Goal: Information Seeking & Learning: Learn about a topic

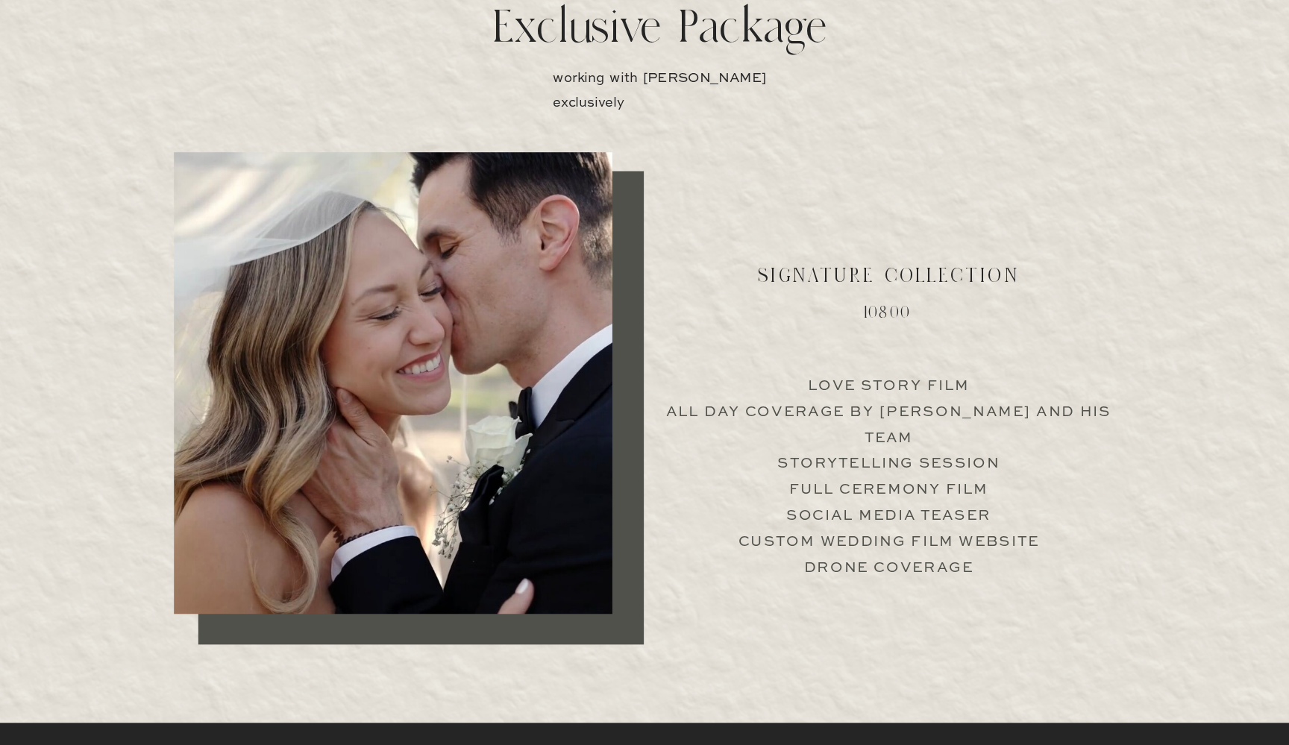
scroll to position [2839, 0]
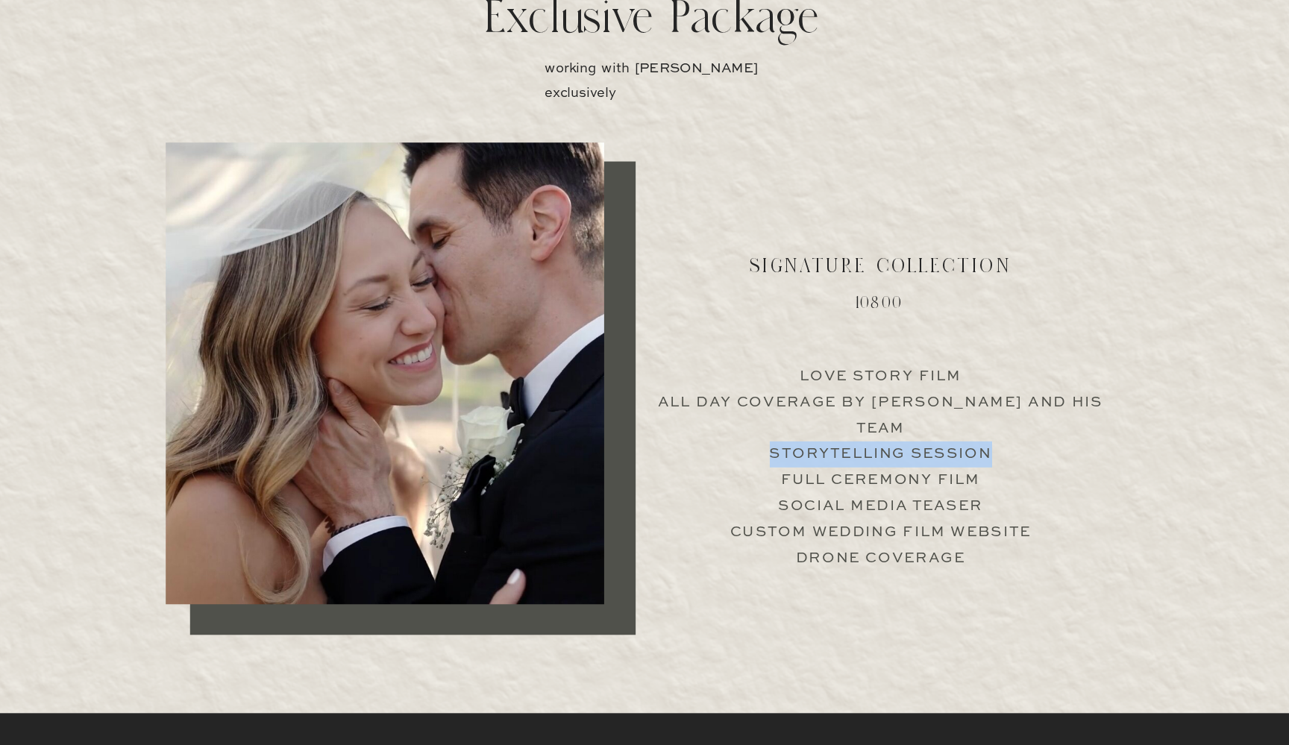
drag, startPoint x: 696, startPoint y: 330, endPoint x: 835, endPoint y: 347, distance: 139.7
click at [835, 430] on p "Love Story Film All Day Coverage by Jimmy and his team Storytelling Session Ful…" at bounding box center [835, 501] width 370 height 143
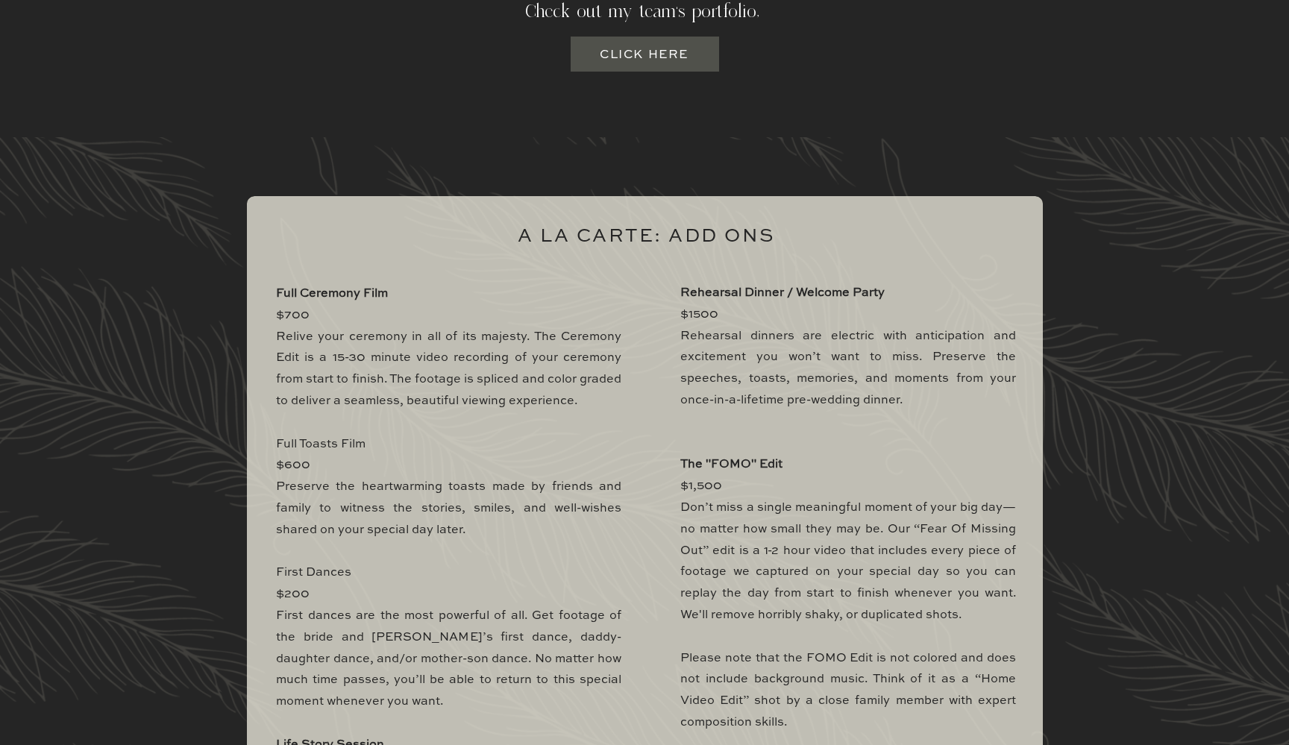
scroll to position [4206, 0]
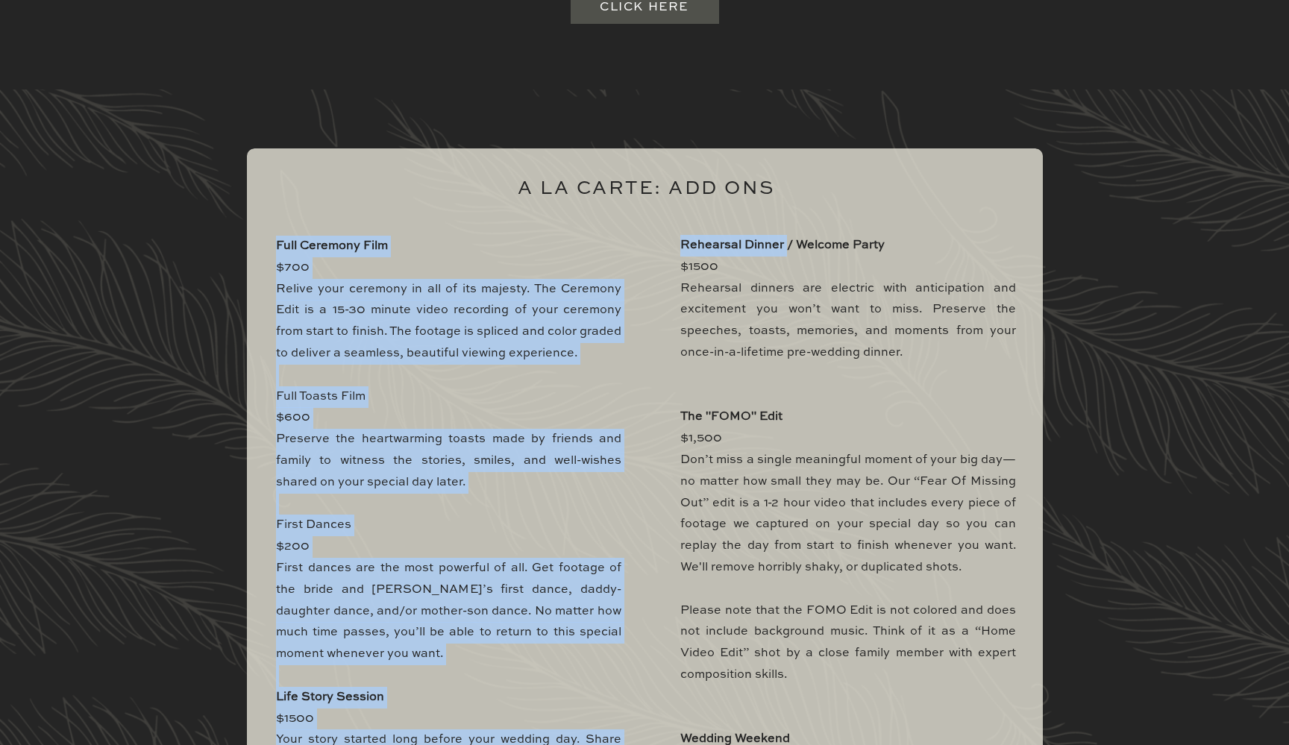
drag, startPoint x: 678, startPoint y: 243, endPoint x: 799, endPoint y: 245, distance: 120.9
click at [799, 246] on div "Full Ceremony Film $700 Relive your ceremony in all of its majesty. The Ceremon…" at bounding box center [644, 615] width 895 height 1050
click at [799, 245] on b "Rehearsal Dinner / Welcome Party" at bounding box center [782, 245] width 204 height 12
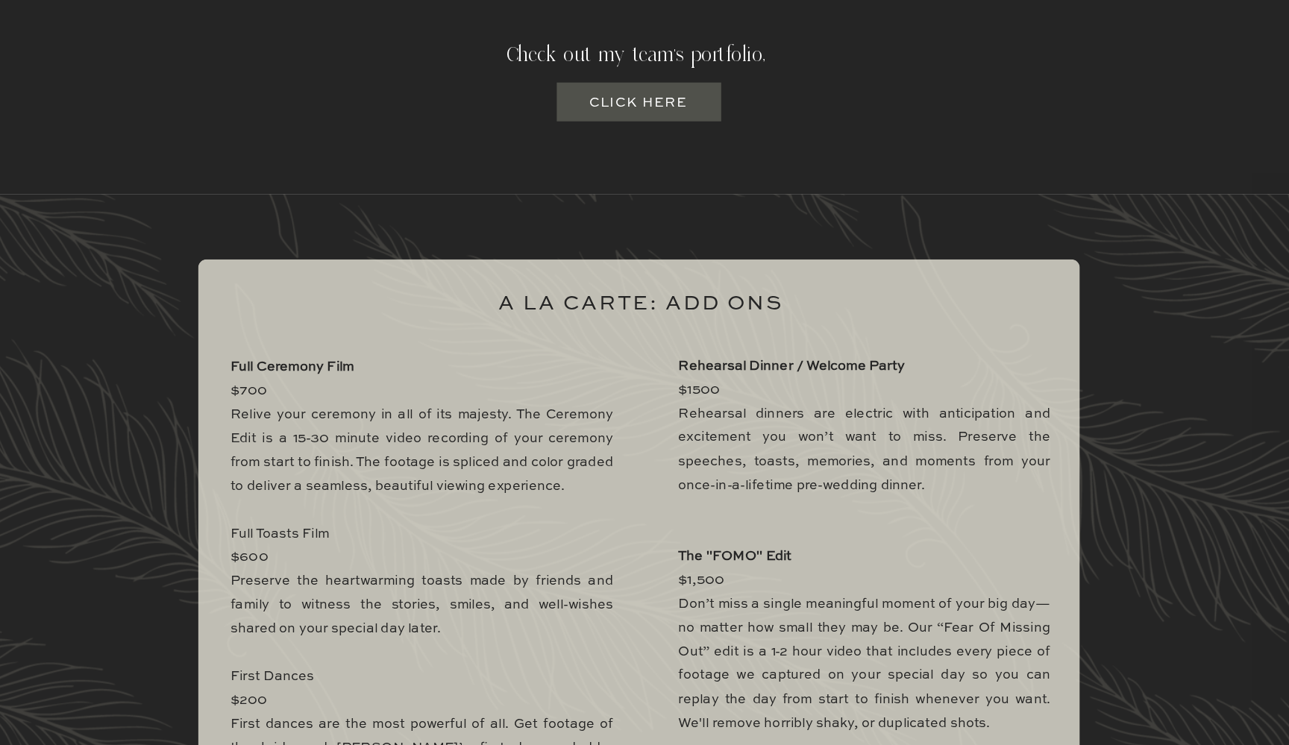
scroll to position [4056, 0]
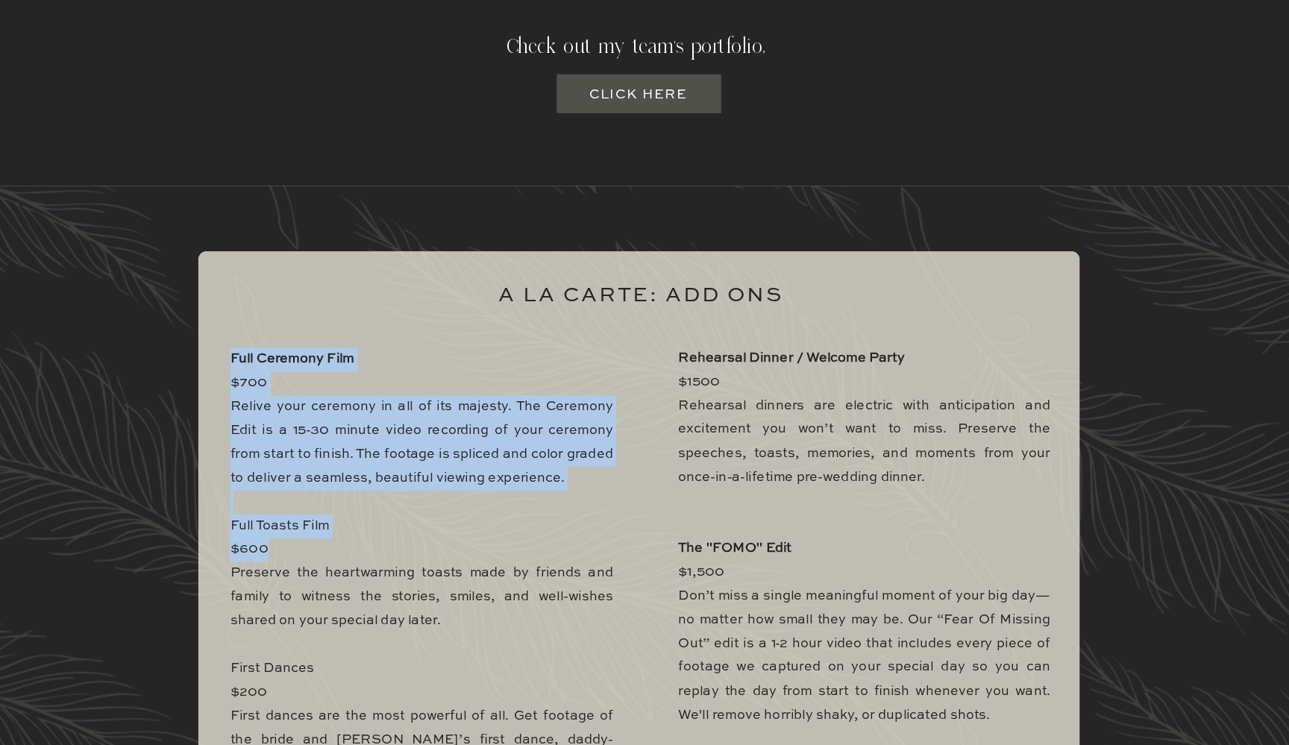
drag, startPoint x: 206, startPoint y: 472, endPoint x: 279, endPoint y: 484, distance: 74.1
click at [279, 484] on p "Full Ceremony Film $700 Relive your ceremony in all of its majesty. The Ceremon…" at bounding box center [448, 747] width 345 height 722
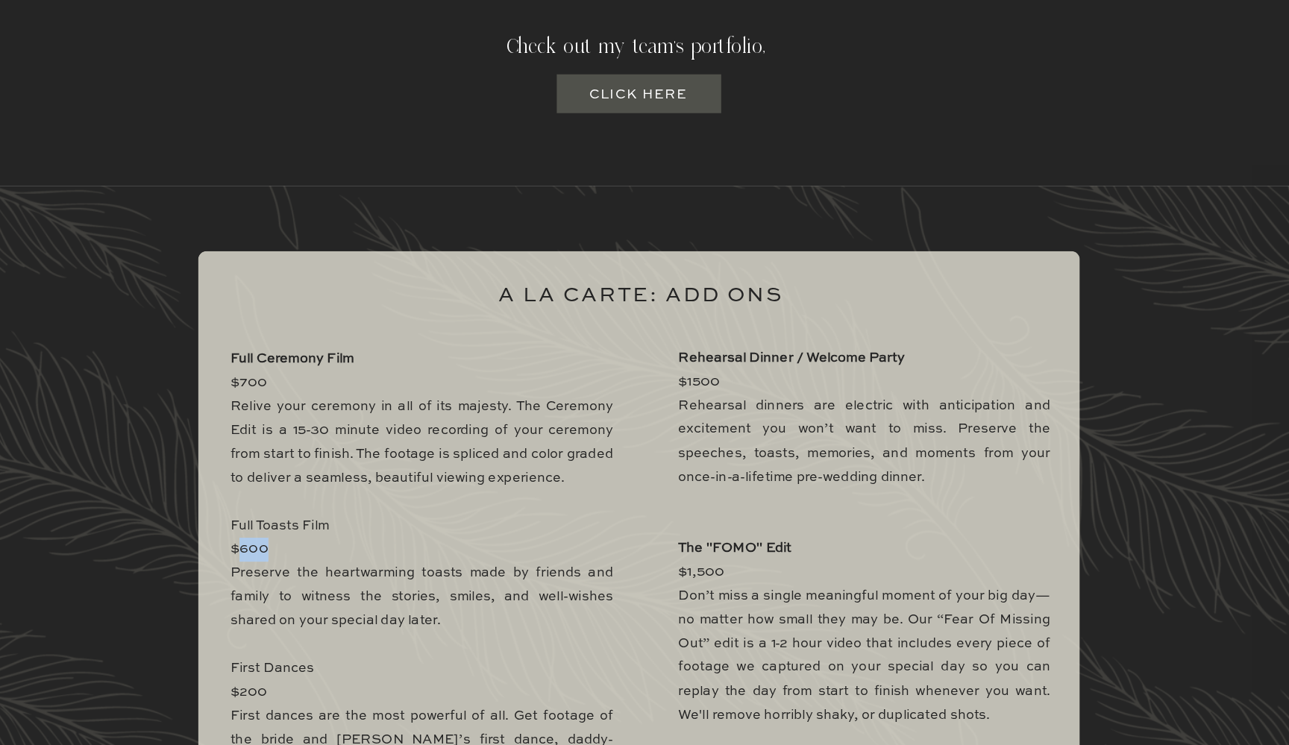
drag, startPoint x: 260, startPoint y: 493, endPoint x: 216, endPoint y: 480, distance: 45.8
click at [276, 480] on p "Full Ceremony Film $700 Relive your ceremony in all of its majesty. The Ceremon…" at bounding box center [448, 747] width 345 height 722
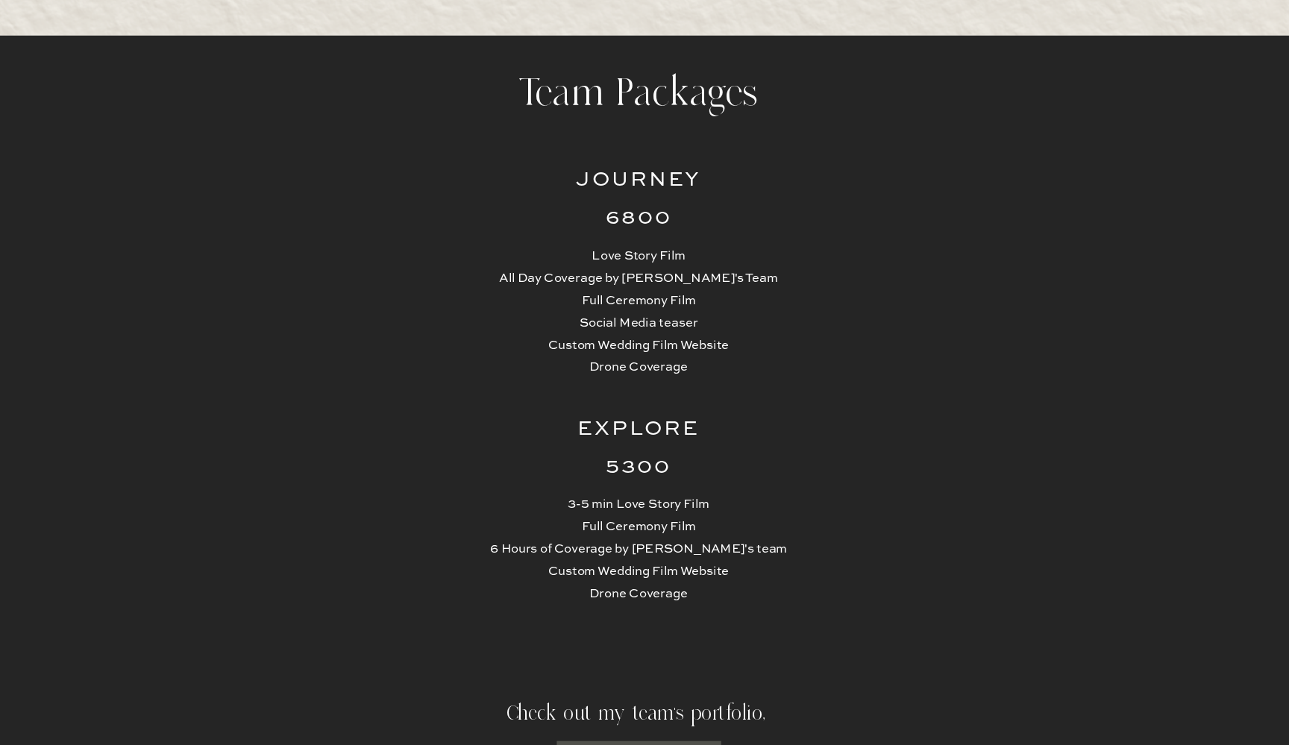
scroll to position [3519, 0]
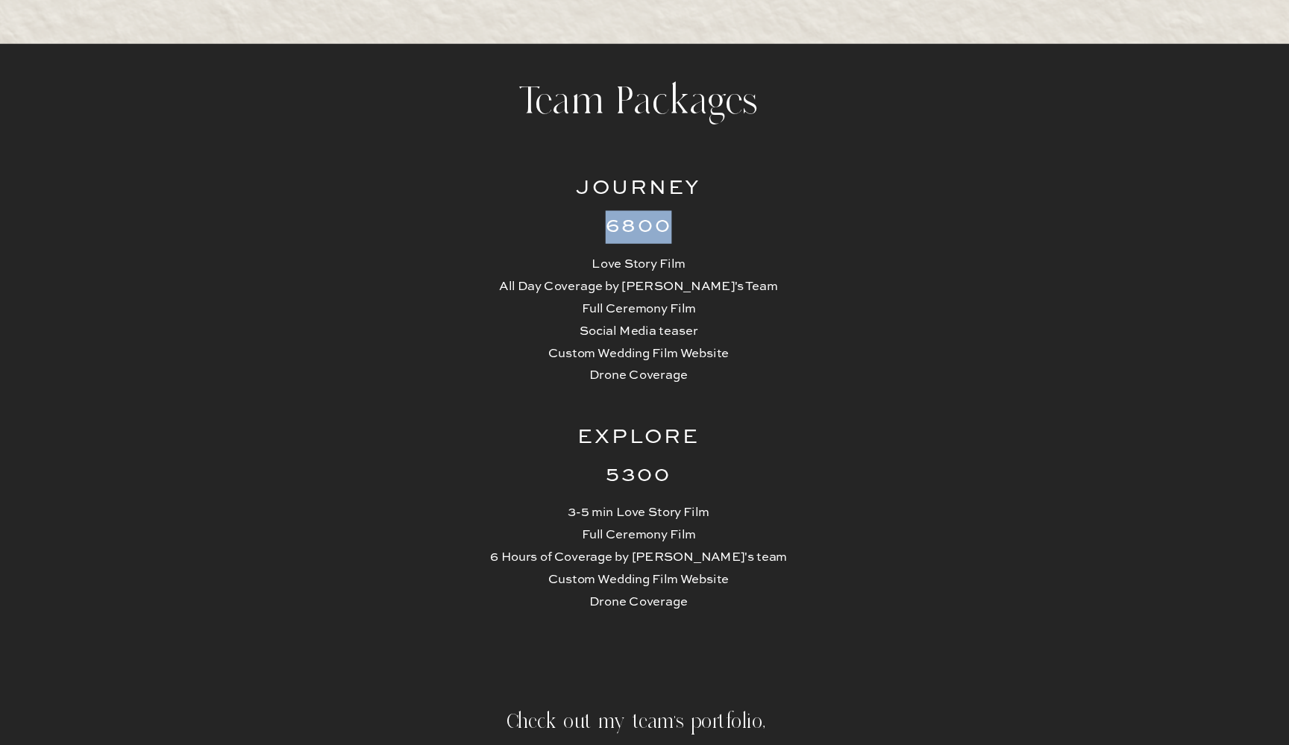
drag, startPoint x: 547, startPoint y: 207, endPoint x: 602, endPoint y: 207, distance: 55.2
click at [602, 207] on h2 "6800" at bounding box center [644, 205] width 146 height 30
click at [652, 301] on p "Love Story Film All Day Coverage by Jimmy's Team Full Ceremony Film Social Medi…" at bounding box center [645, 288] width 282 height 120
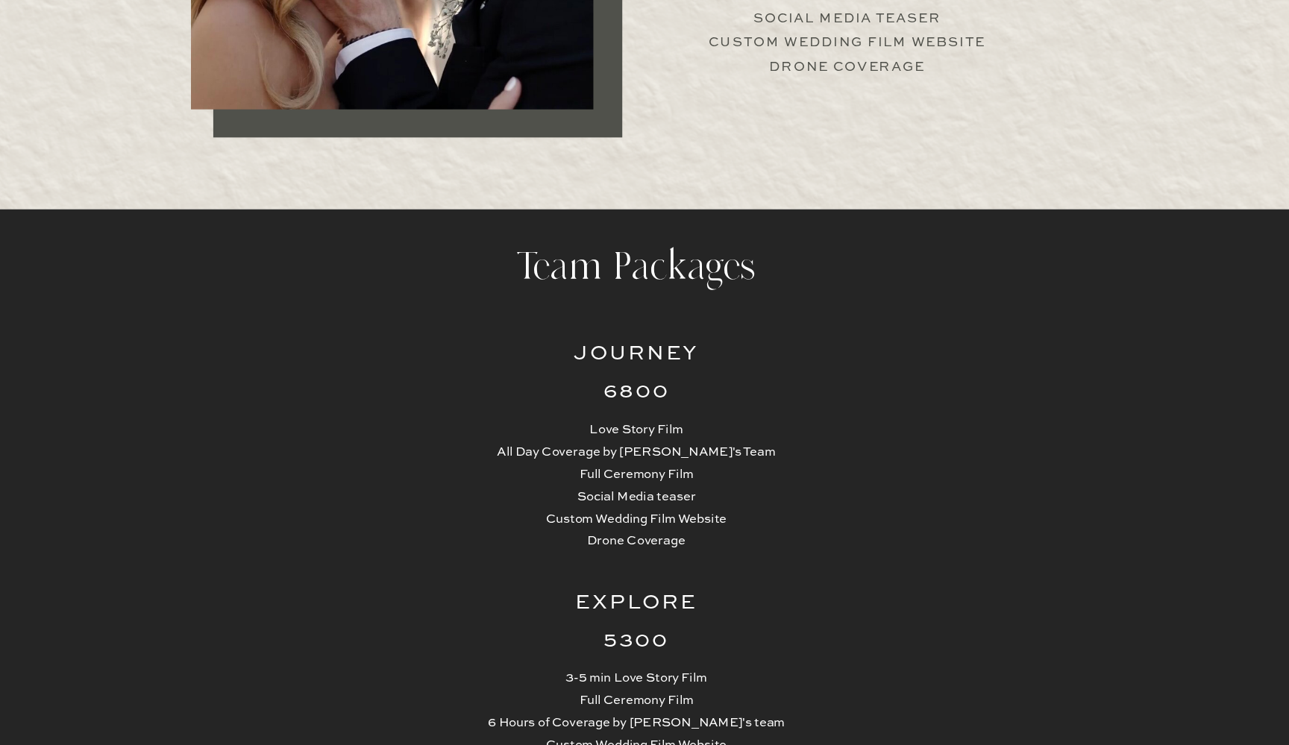
scroll to position [3359, 0]
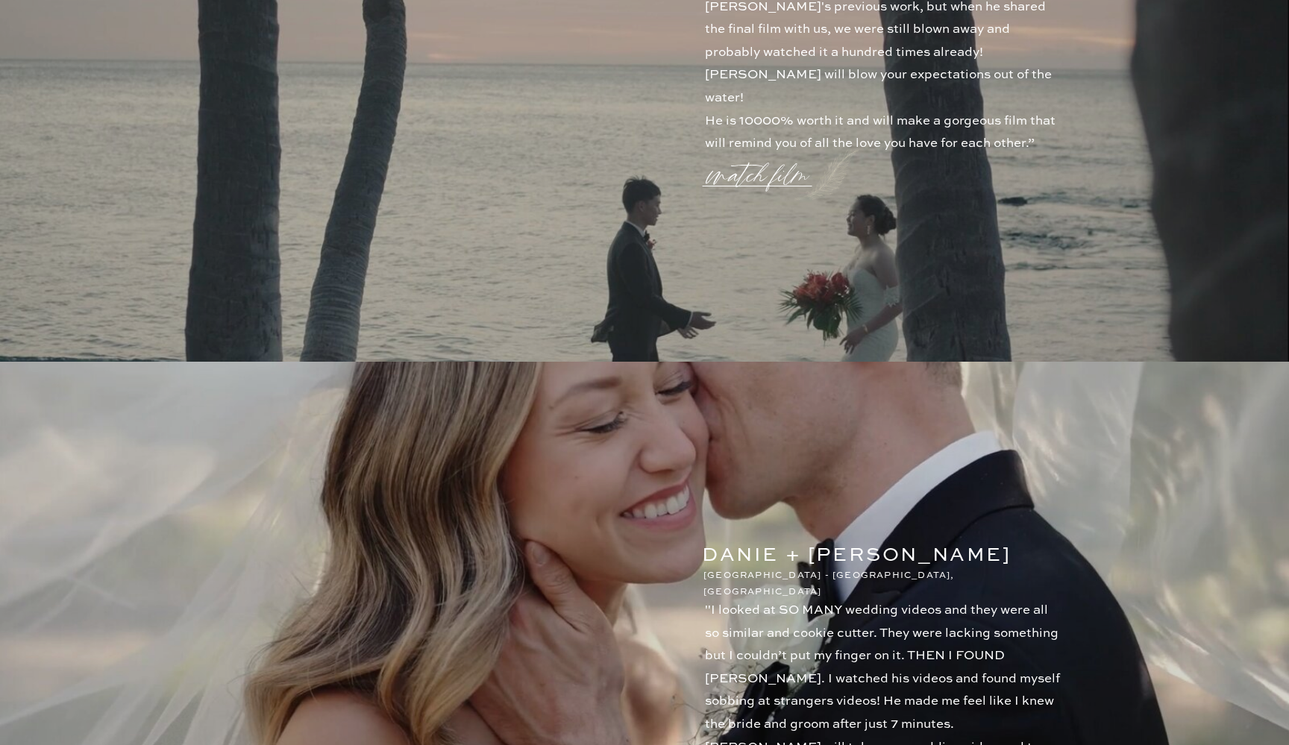
scroll to position [1014, 0]
